Goal: Information Seeking & Learning: Learn about a topic

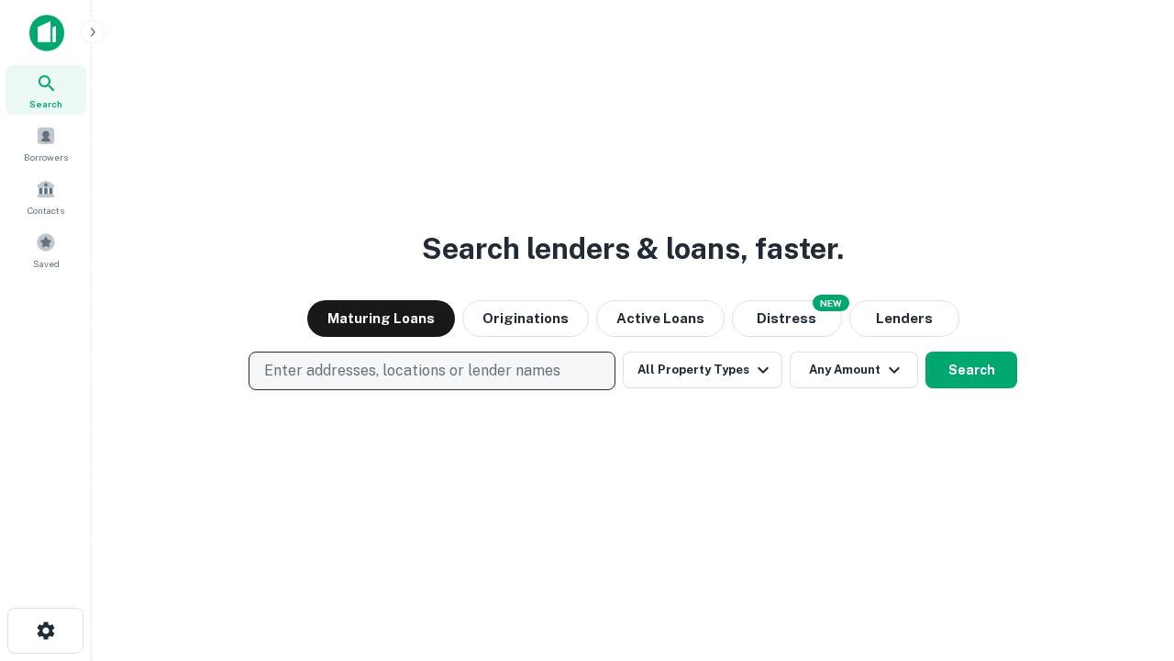
click at [431, 371] on p "Enter addresses, locations or lender names" at bounding box center [412, 371] width 296 height 22
type input "**********"
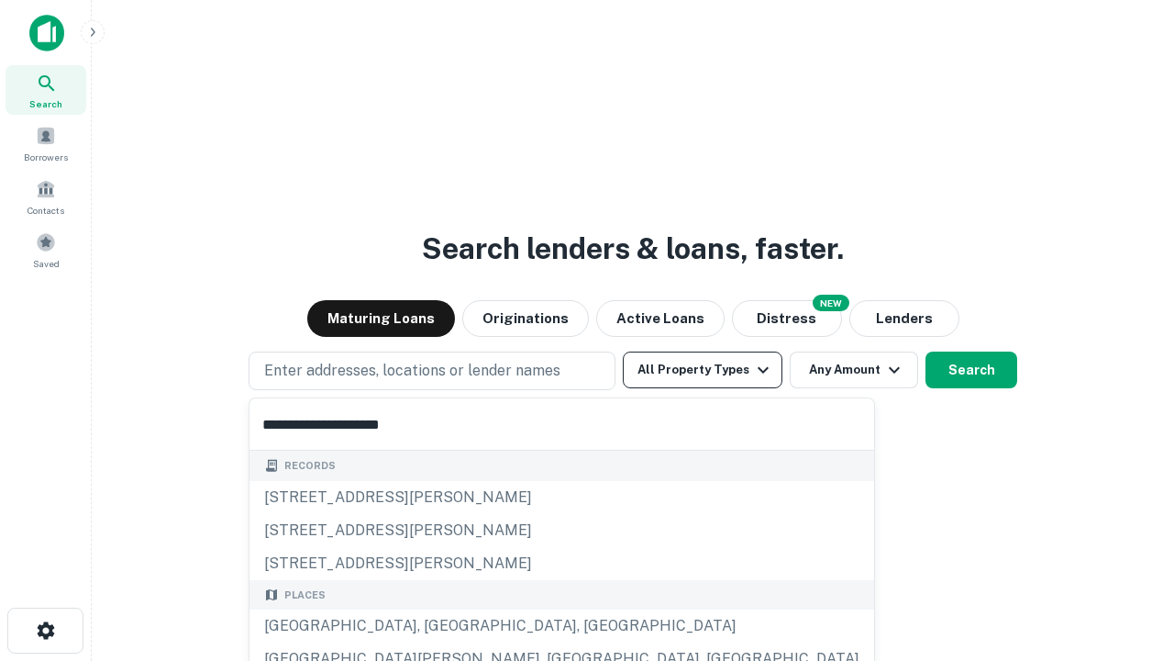
click at [439, 626] on div "[GEOGRAPHIC_DATA], [GEOGRAPHIC_DATA], [GEOGRAPHIC_DATA]" at bounding box center [562, 625] width 625 height 33
click at [703, 370] on button "All Property Types" at bounding box center [703, 369] width 160 height 37
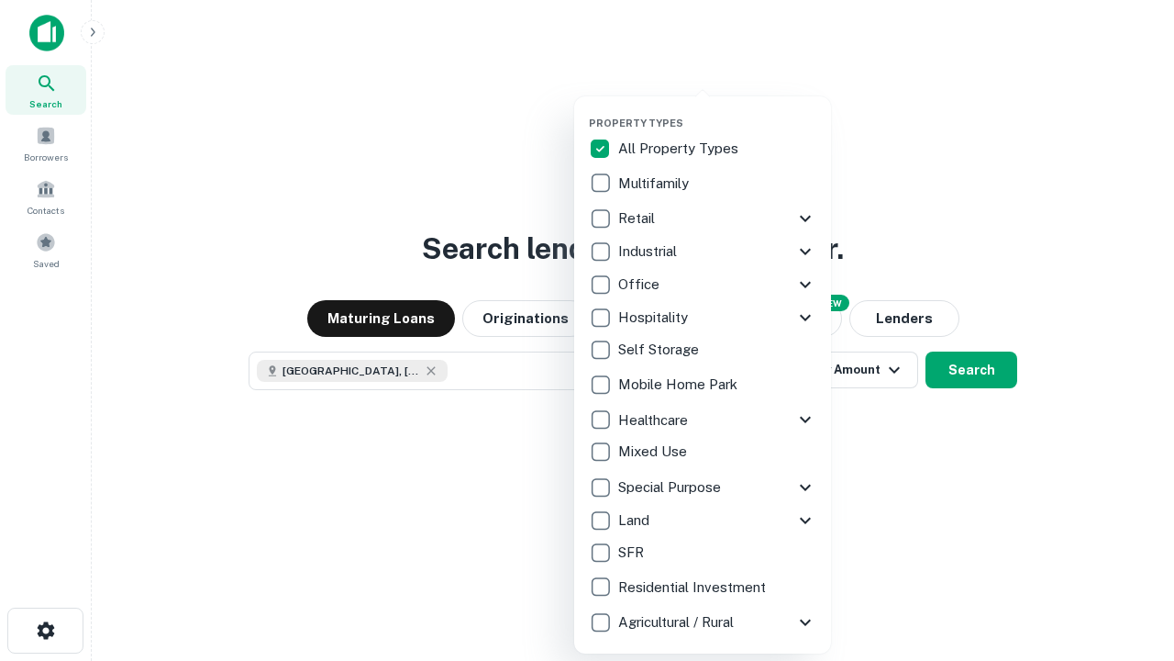
click at [717, 111] on button "button" at bounding box center [717, 111] width 257 height 1
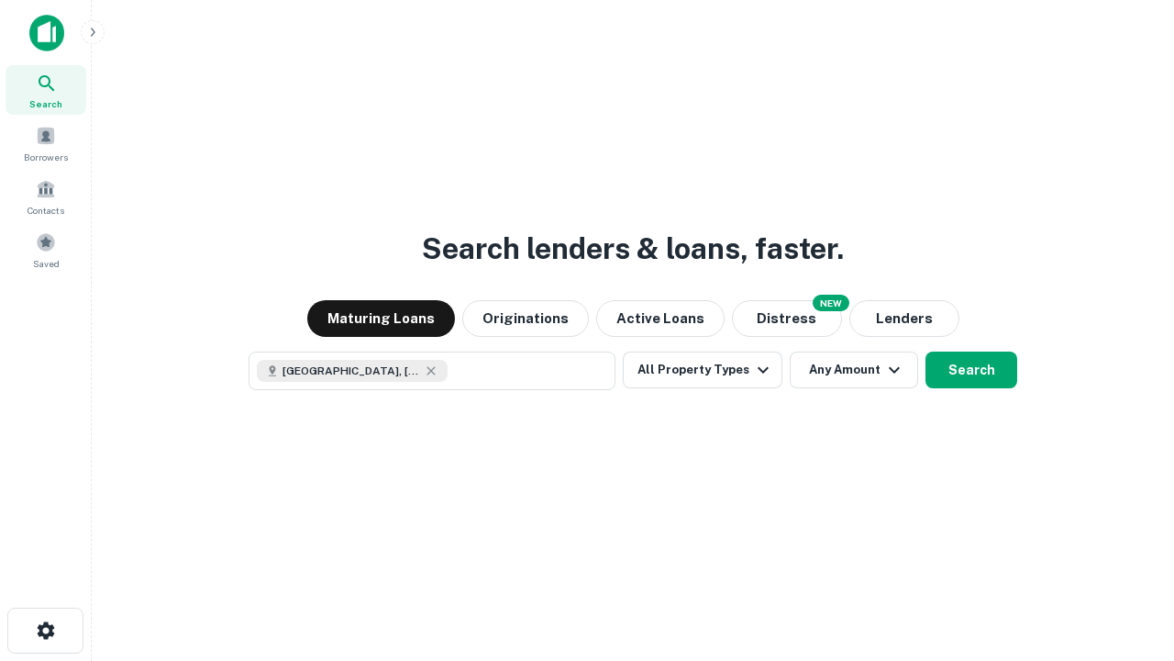
scroll to position [29, 0]
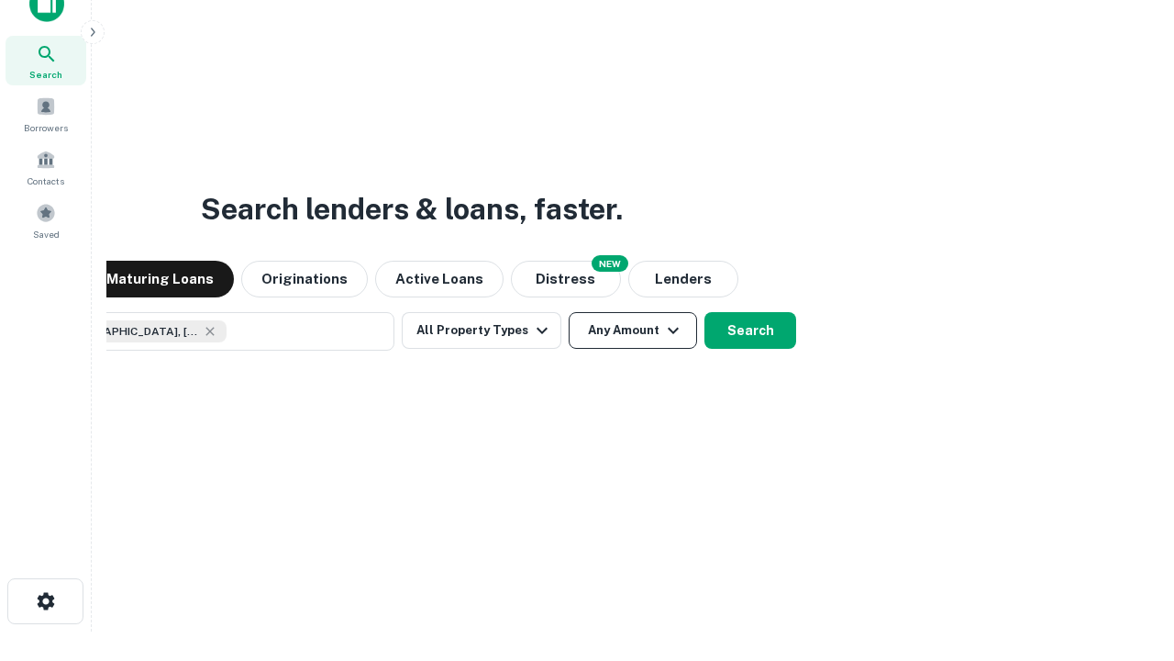
click at [569, 312] on button "Any Amount" at bounding box center [633, 330] width 128 height 37
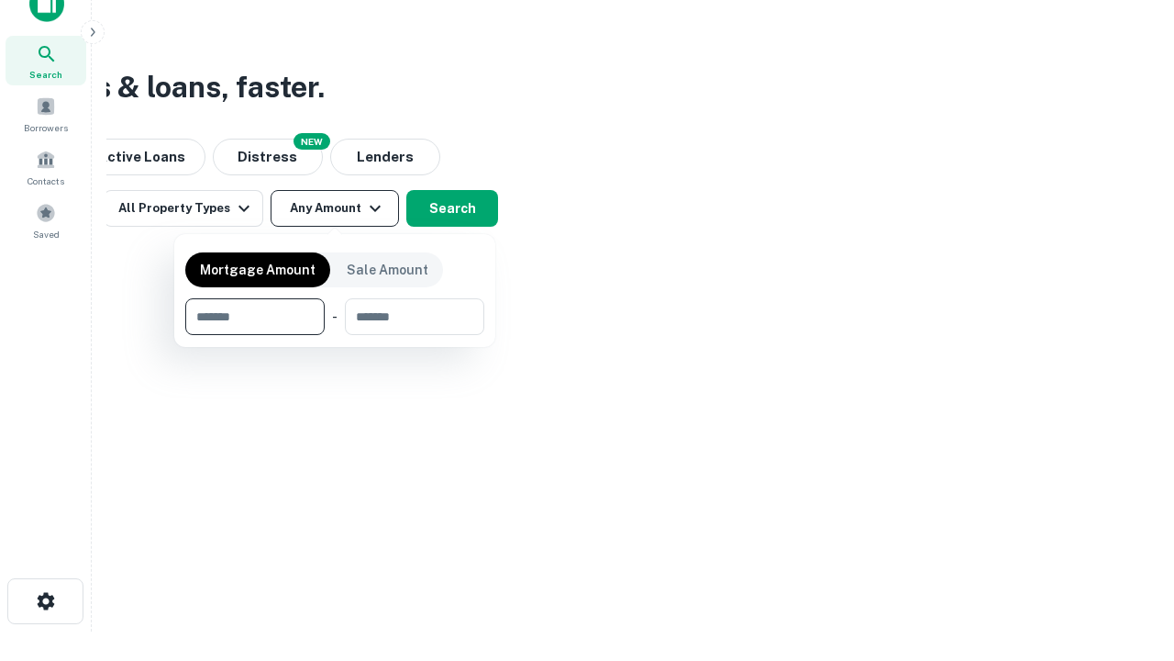
type input "*******"
click at [335, 335] on button "button" at bounding box center [334, 335] width 299 height 1
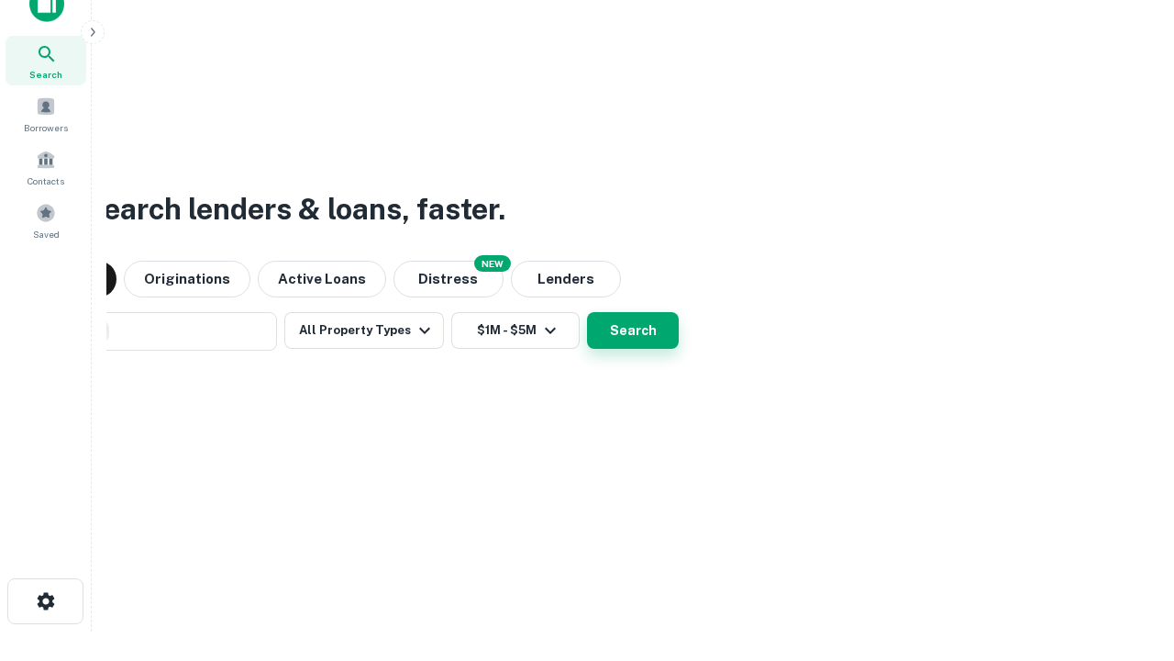
click at [587, 312] on button "Search" at bounding box center [633, 330] width 92 height 37
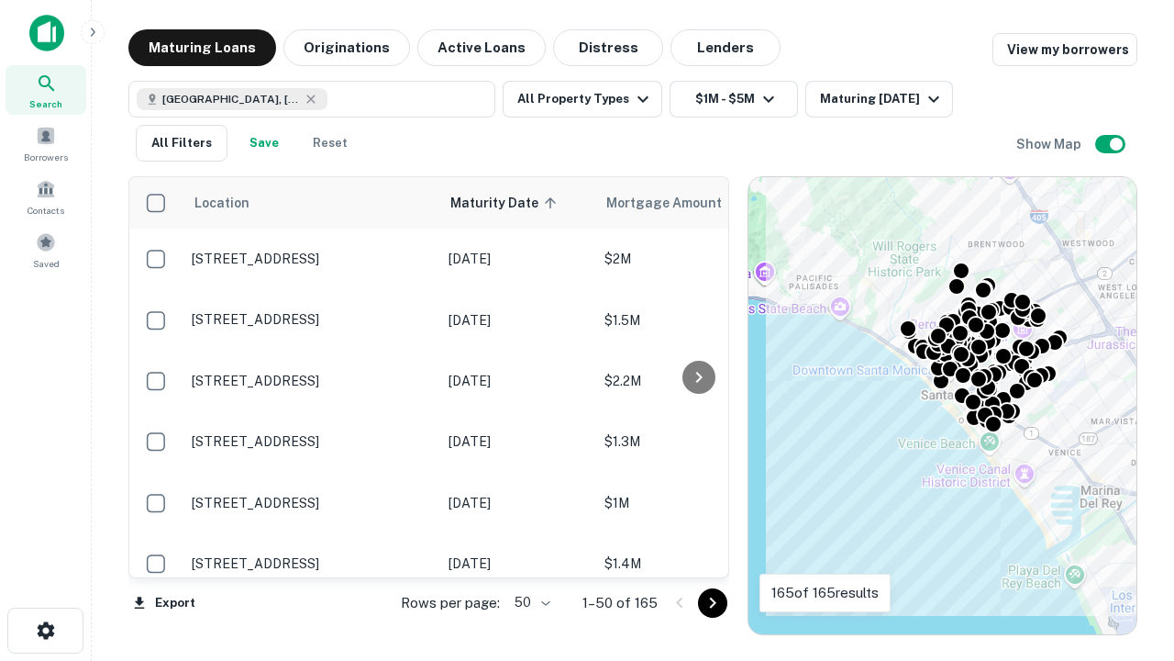
click at [529, 602] on body "Search Borrowers Contacts Saved Maturing Loans Originations Active Loans Distre…" at bounding box center [587, 330] width 1174 height 661
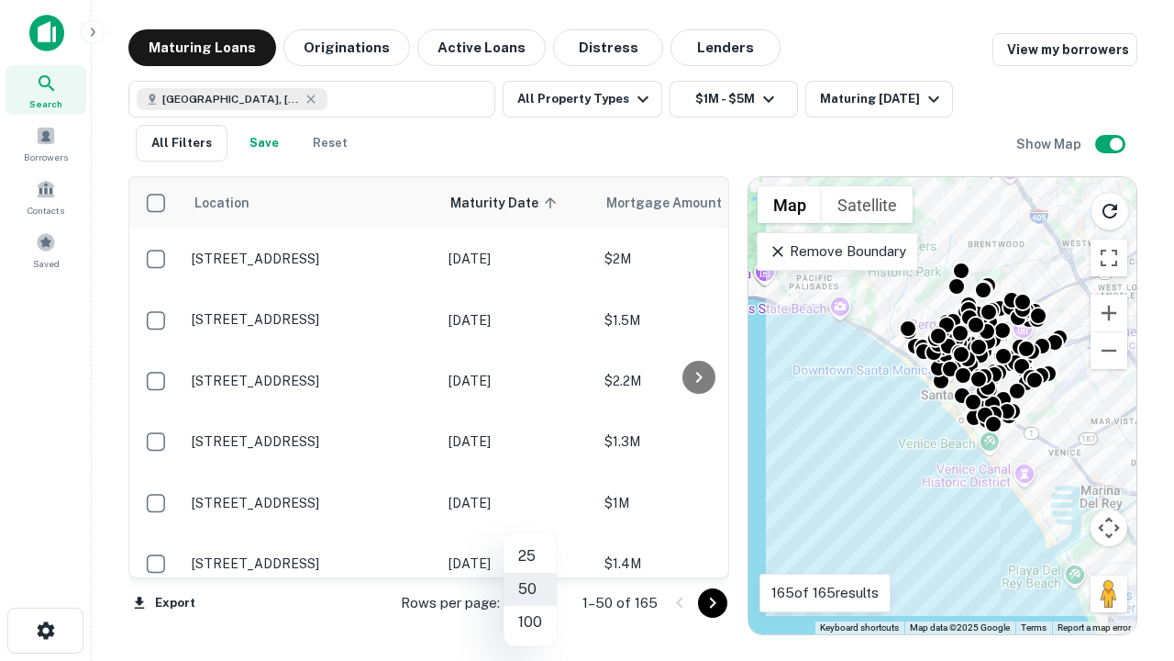
click at [530, 556] on li "25" at bounding box center [530, 555] width 53 height 33
